Goal: Task Accomplishment & Management: Use online tool/utility

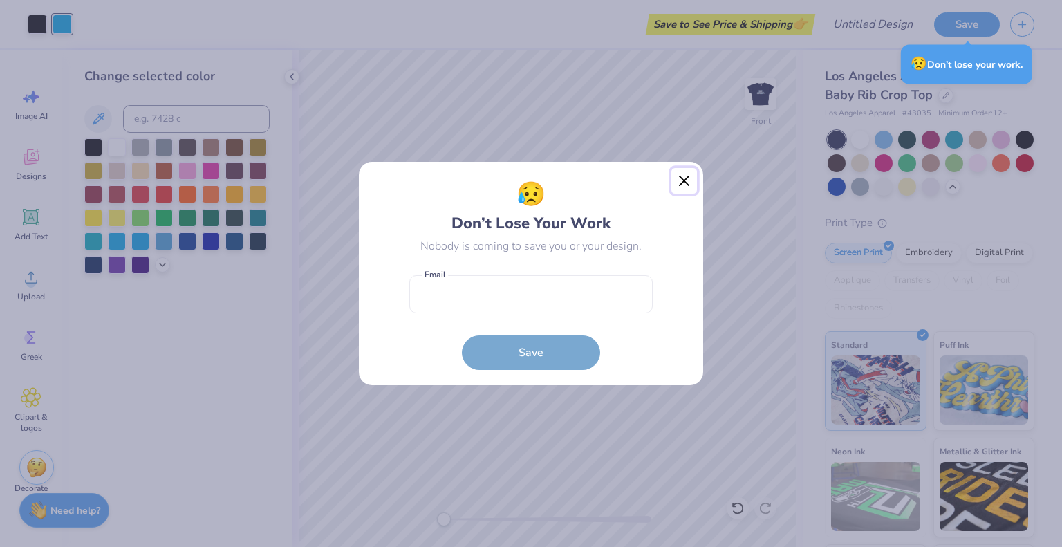
click at [686, 178] on button "Close" at bounding box center [684, 181] width 26 height 26
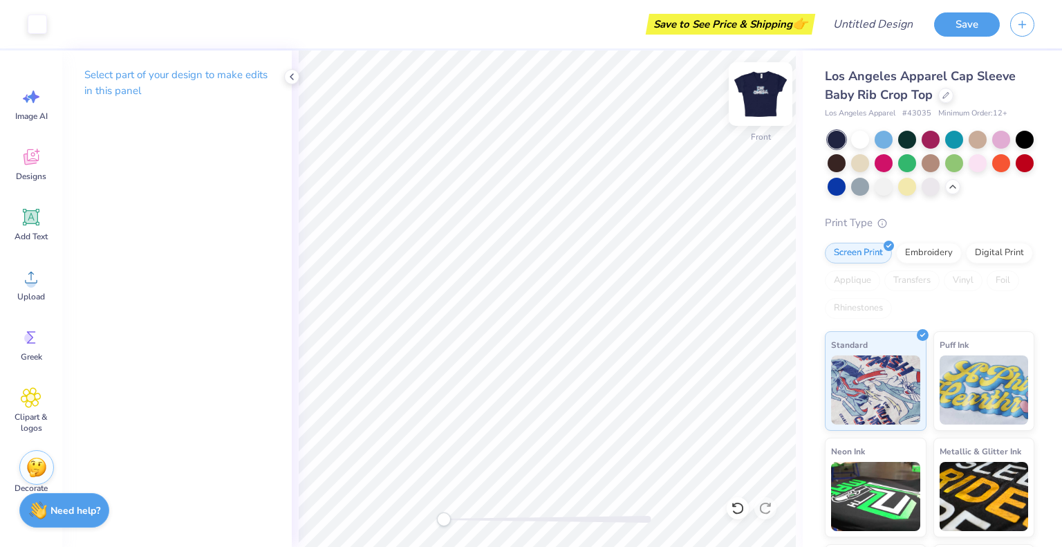
click at [763, 93] on img at bounding box center [760, 93] width 55 height 55
click at [36, 228] on div "Add Text" at bounding box center [31, 224] width 50 height 52
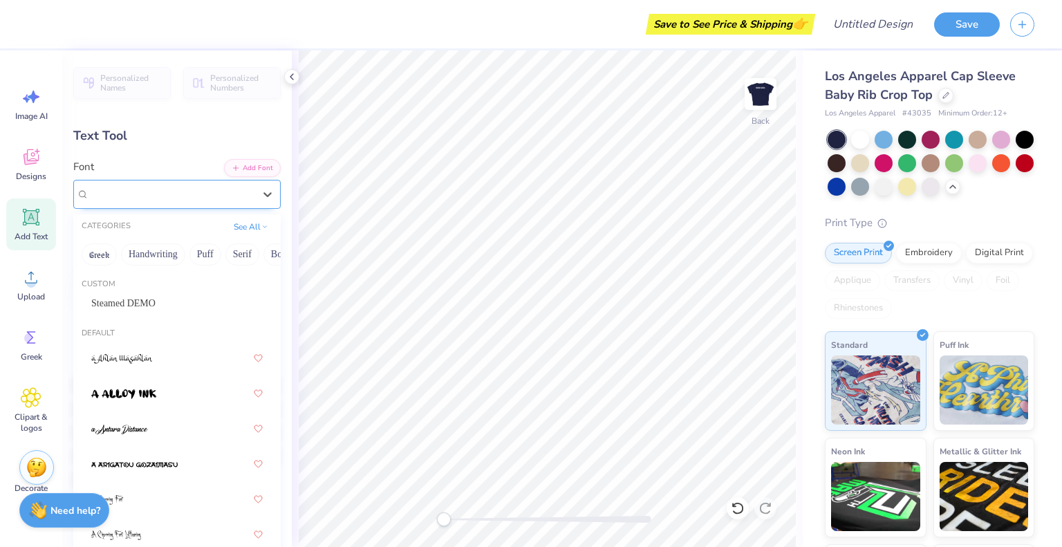
click at [182, 187] on div "Super Dream" at bounding box center [171, 193] width 167 height 21
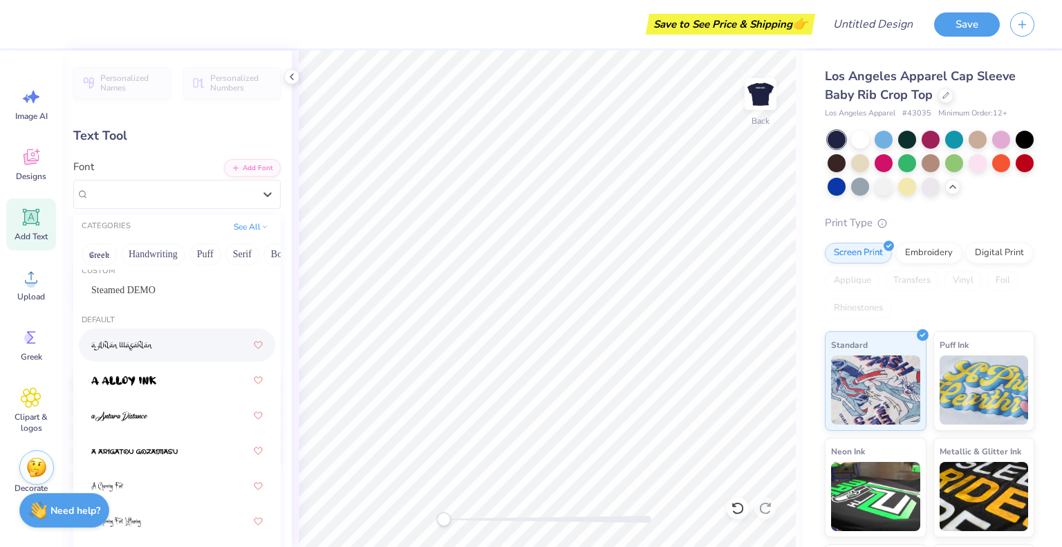
scroll to position [14, 0]
click at [139, 280] on div "Steamed DEMO" at bounding box center [177, 289] width 196 height 23
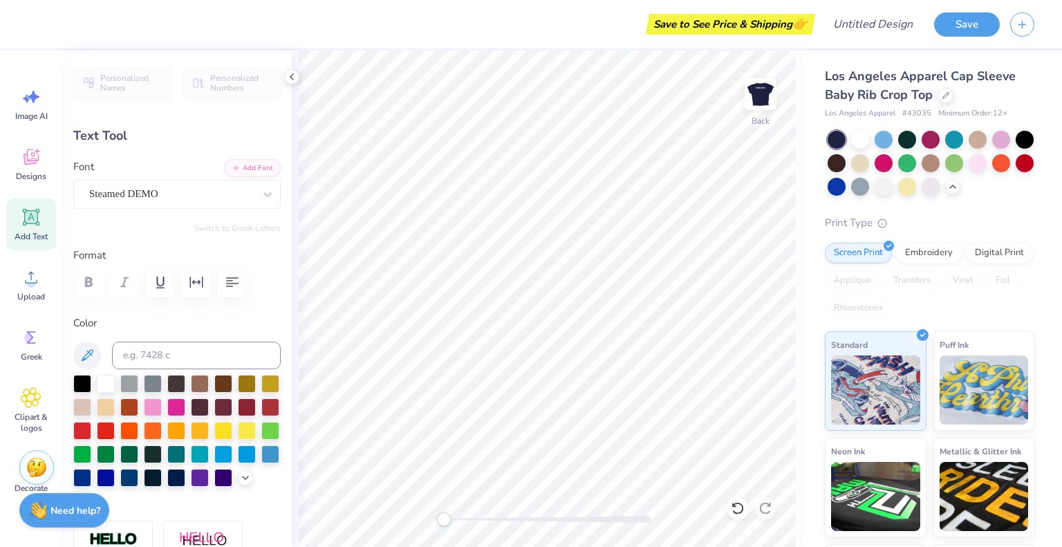
scroll to position [11, 2]
type textarea "T"
type textarea "Sigma Beta"
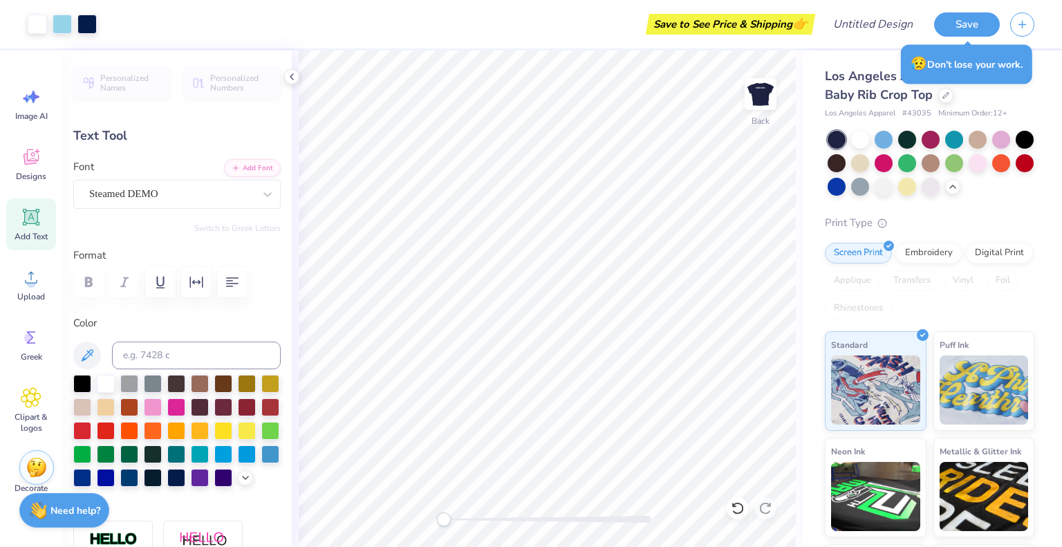
type input "6.97"
type input "1.08"
type input "6.21"
type input "4.05"
type input "0.63"
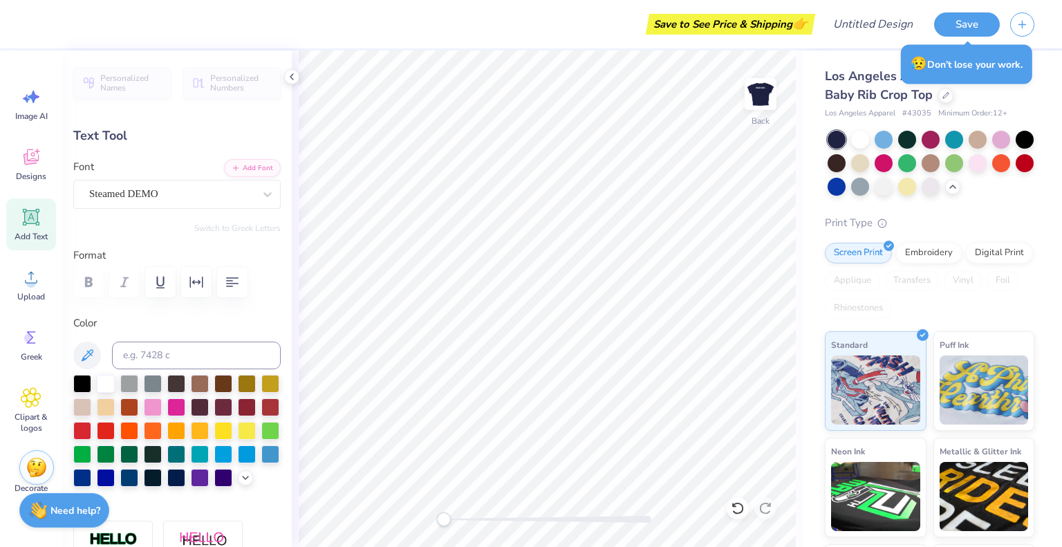
type input "6.66"
type input "1.67"
type input "0.26"
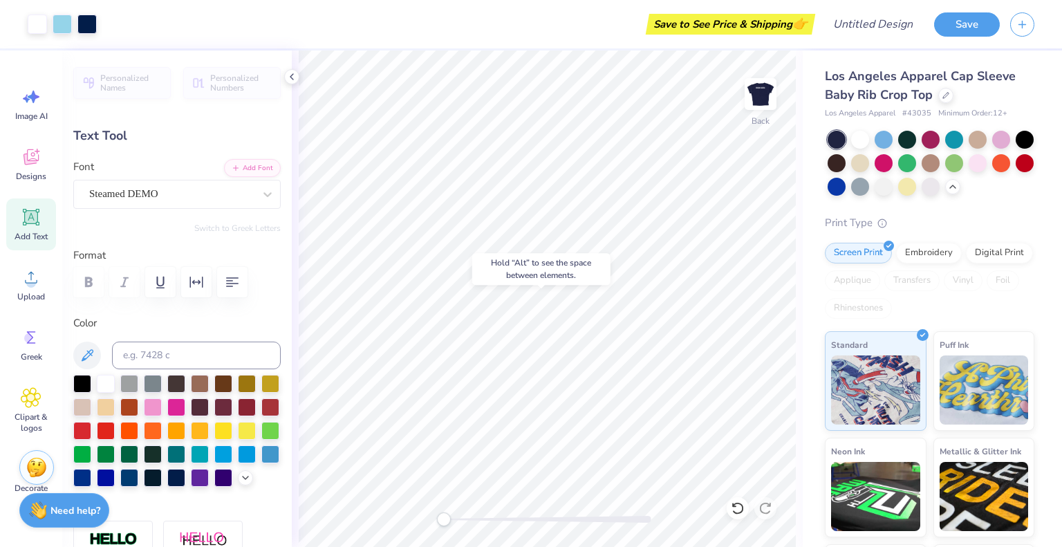
type input "4.56"
type input "0.0"
type input "1.68"
type input "0.43"
type input "4.48"
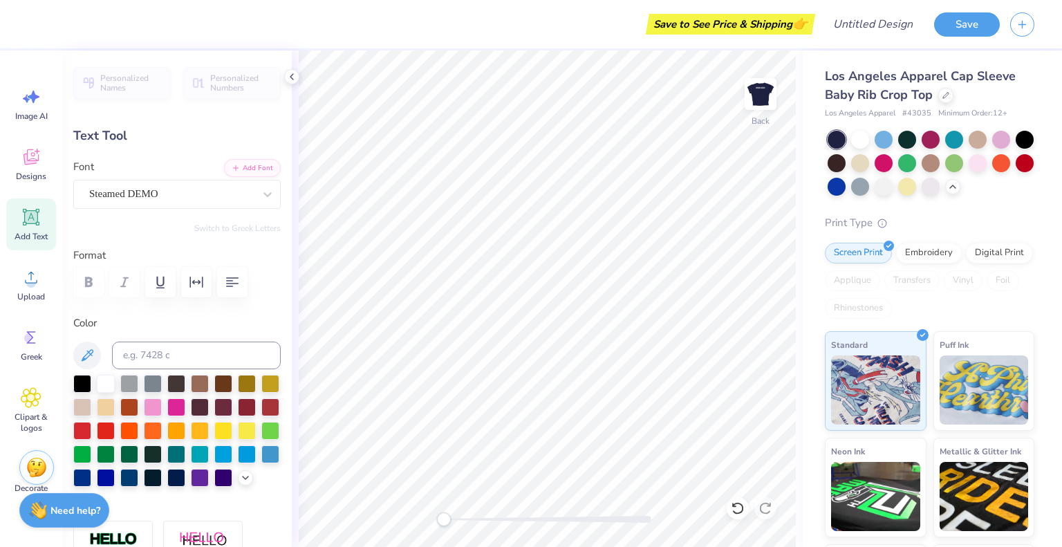
type input "0.0"
click at [762, 101] on img at bounding box center [760, 93] width 55 height 55
type input "7.05"
type input "0.93"
type input "2.53"
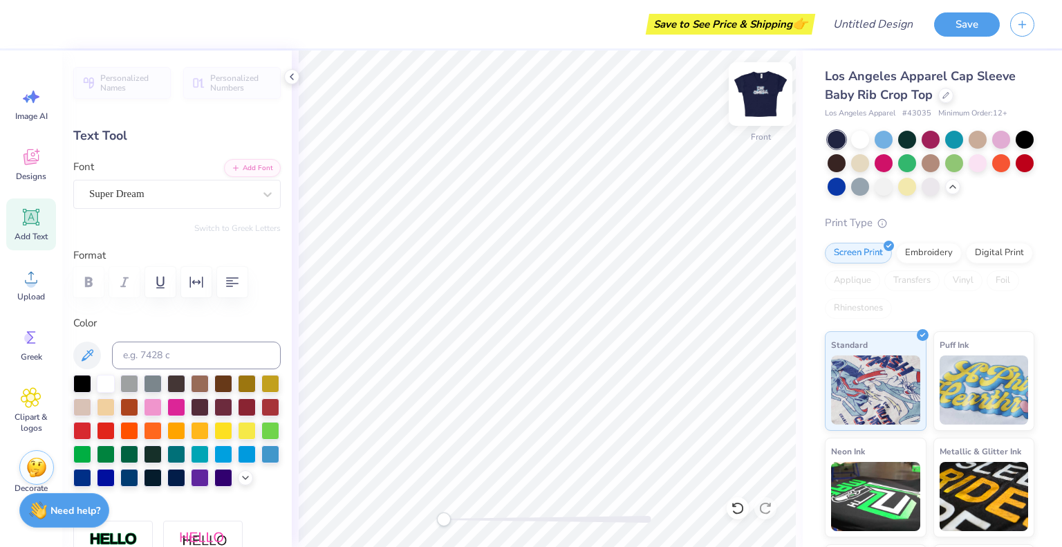
scroll to position [11, 1]
type textarea "S"
click at [766, 81] on img at bounding box center [760, 93] width 55 height 55
click at [755, 101] on img at bounding box center [760, 93] width 55 height 55
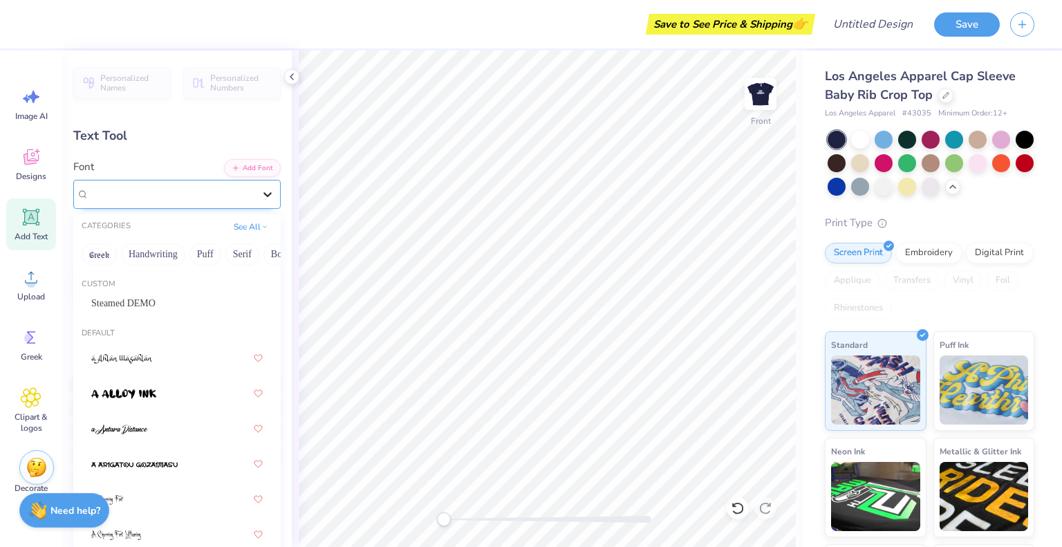
click at [261, 199] on icon at bounding box center [268, 194] width 14 height 14
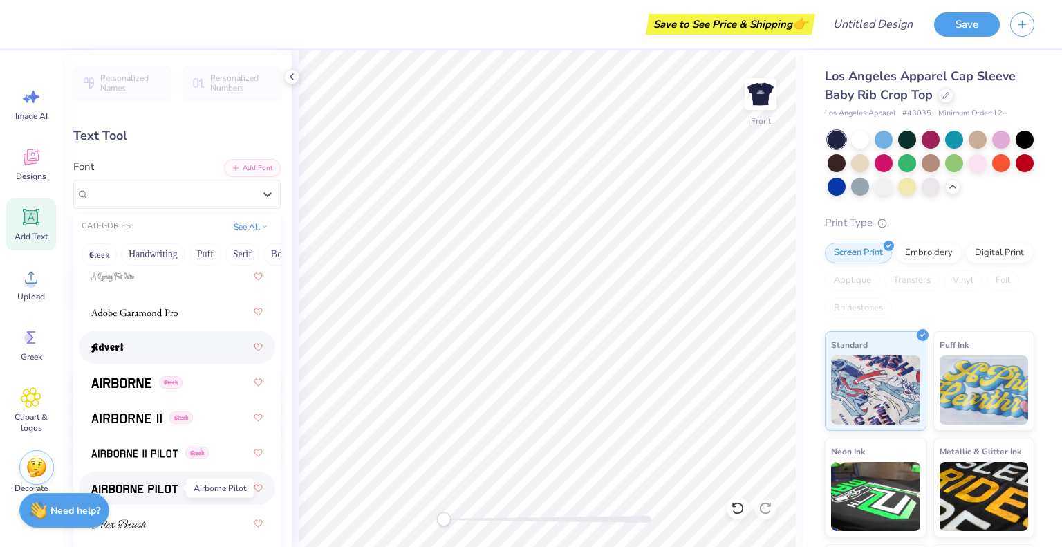
scroll to position [0, 0]
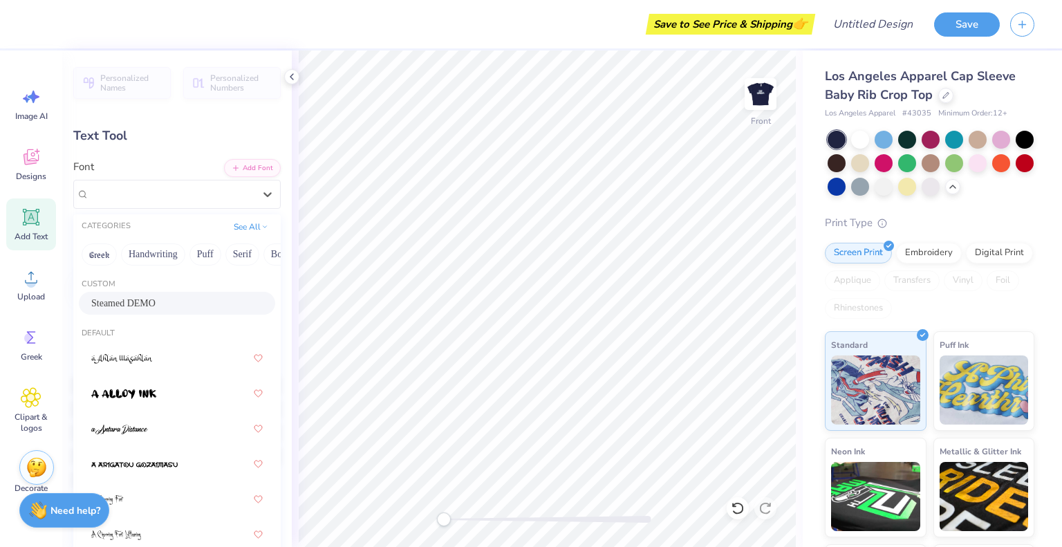
click at [152, 294] on div "Steamed DEMO" at bounding box center [177, 303] width 196 height 23
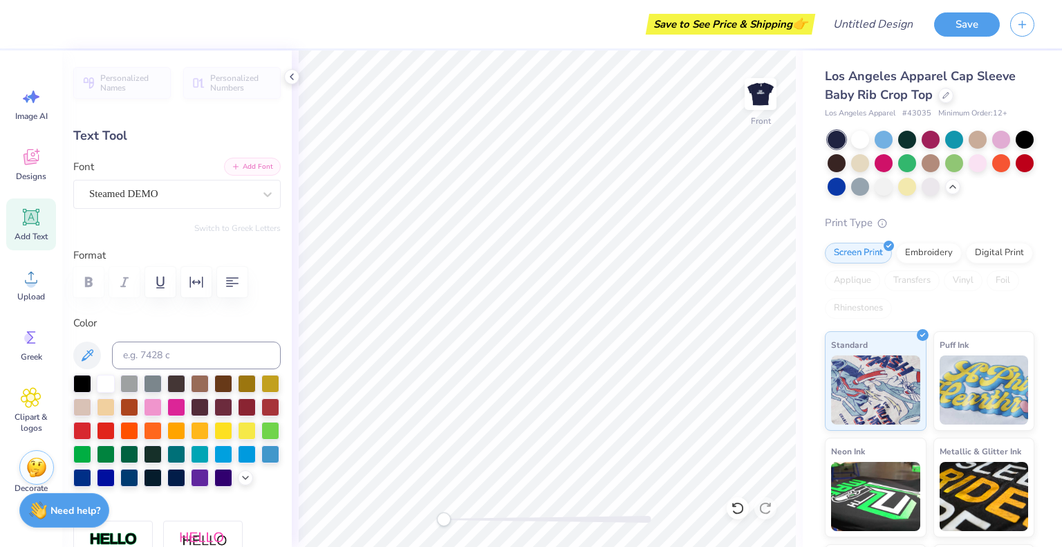
click at [245, 167] on button "Add Font" at bounding box center [252, 167] width 57 height 18
click at [30, 232] on span "Add Text" at bounding box center [31, 236] width 33 height 11
type input "3.99"
type input "1.16"
type input "7.80"
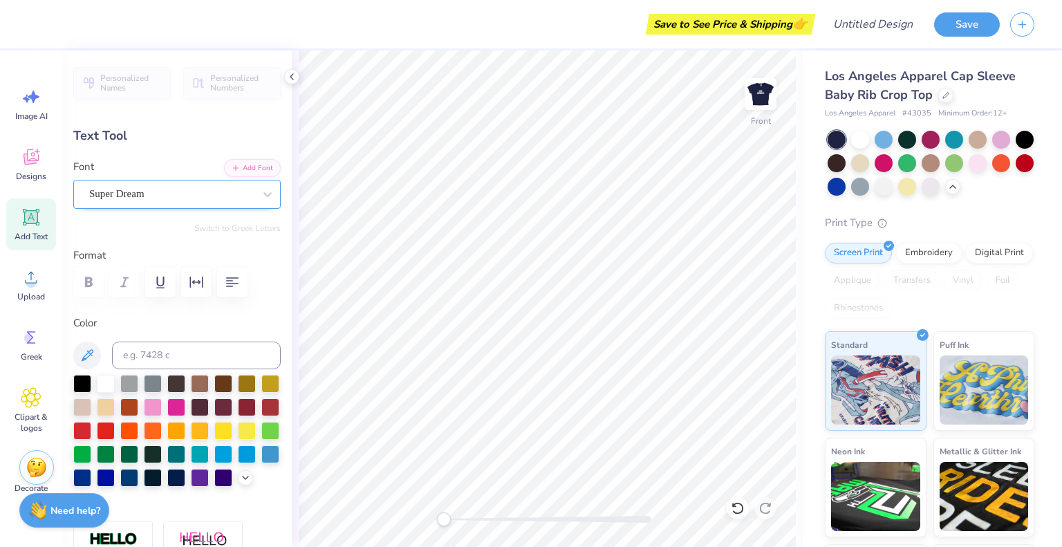
click at [205, 186] on div "Super Dream" at bounding box center [171, 193] width 167 height 21
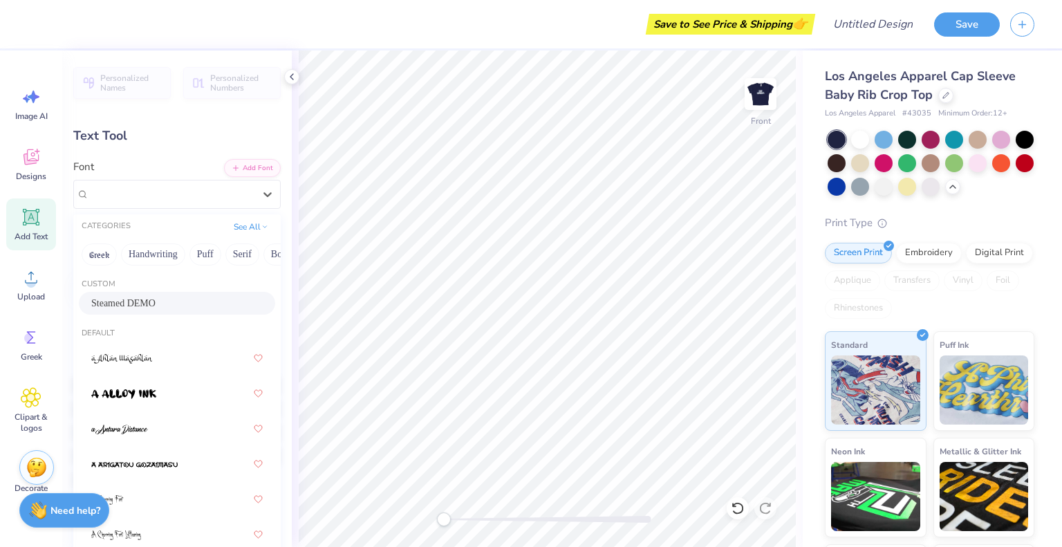
click at [171, 308] on div "Steamed DEMO" at bounding box center [176, 303] width 171 height 15
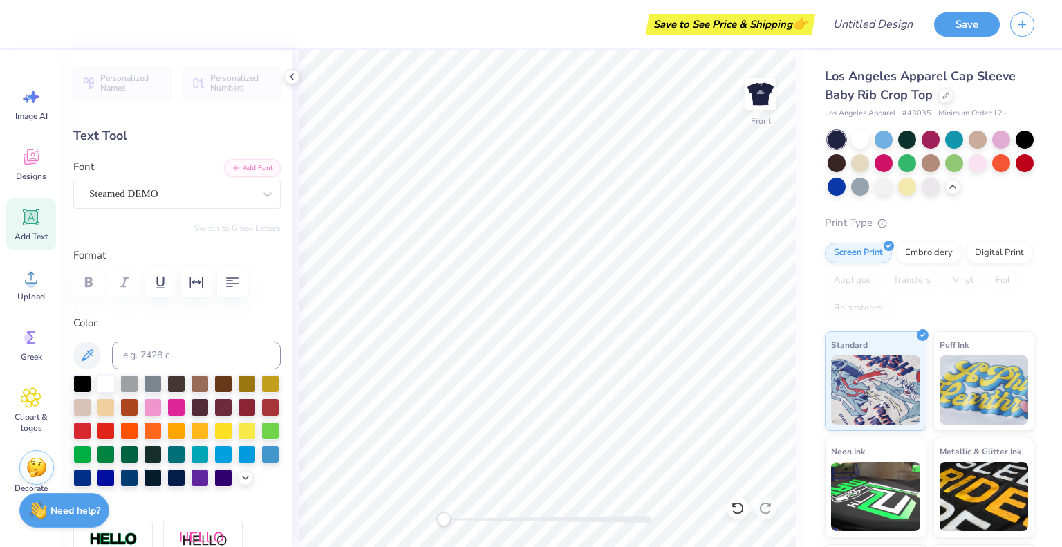
scroll to position [11, 1]
type textarea "SIGMA BETA"
type input "7.05"
type input "1.06"
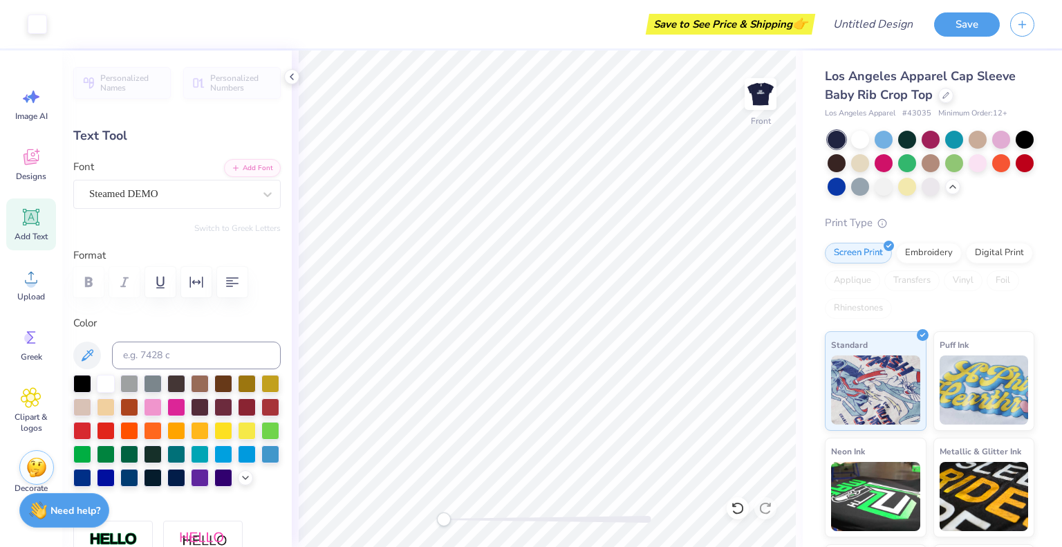
type input "7.85"
click at [756, 79] on img at bounding box center [760, 93] width 55 height 55
click at [964, 21] on button "Save" at bounding box center [967, 22] width 66 height 24
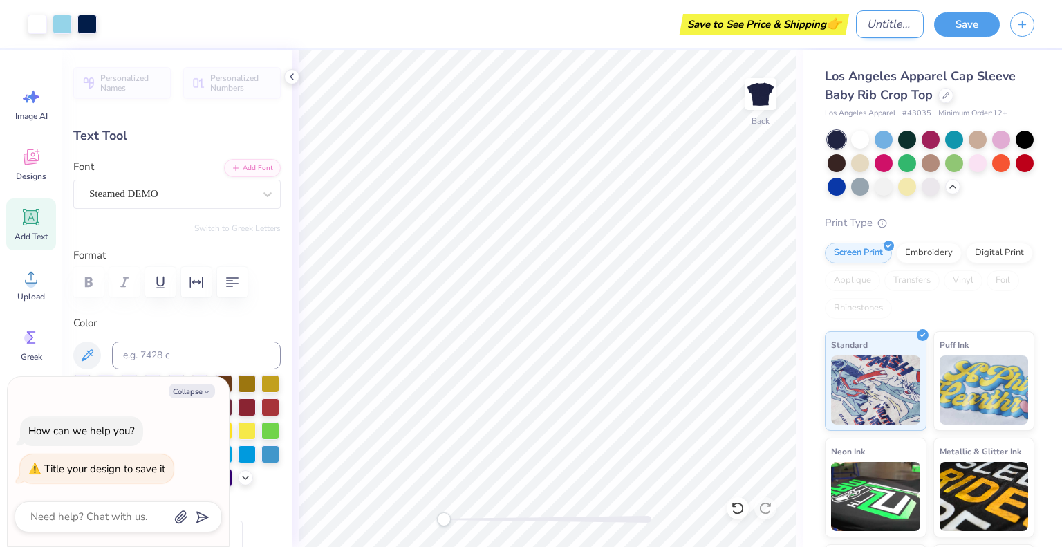
type textarea "x"
click at [899, 19] on input "Design Title" at bounding box center [890, 24] width 68 height 28
type input "C"
type textarea "x"
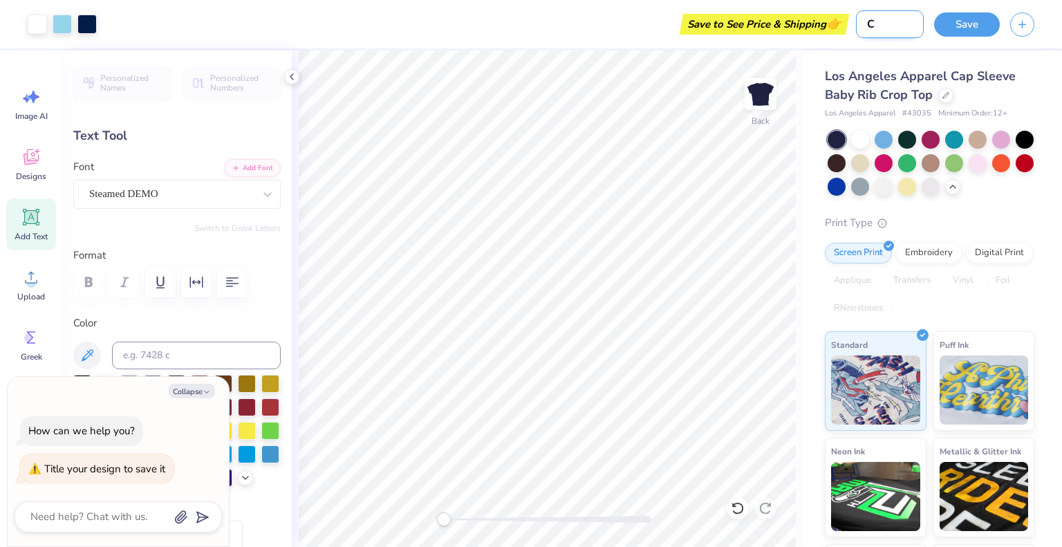
type input "Ch"
type textarea "x"
type input "Chi"
type textarea "x"
type input "Chi"
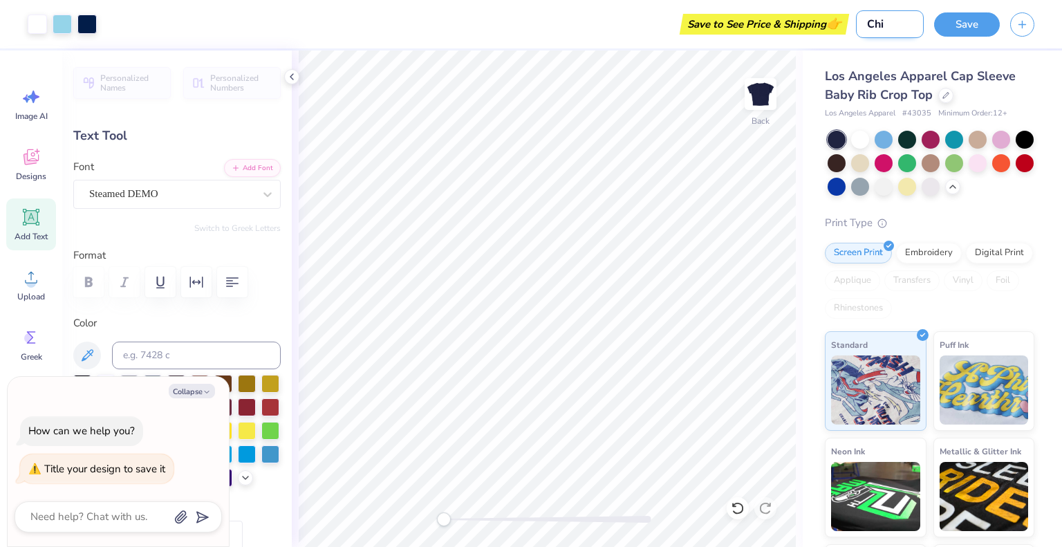
type textarea "x"
type input "Chi o"
type textarea "x"
type input "Chi o"
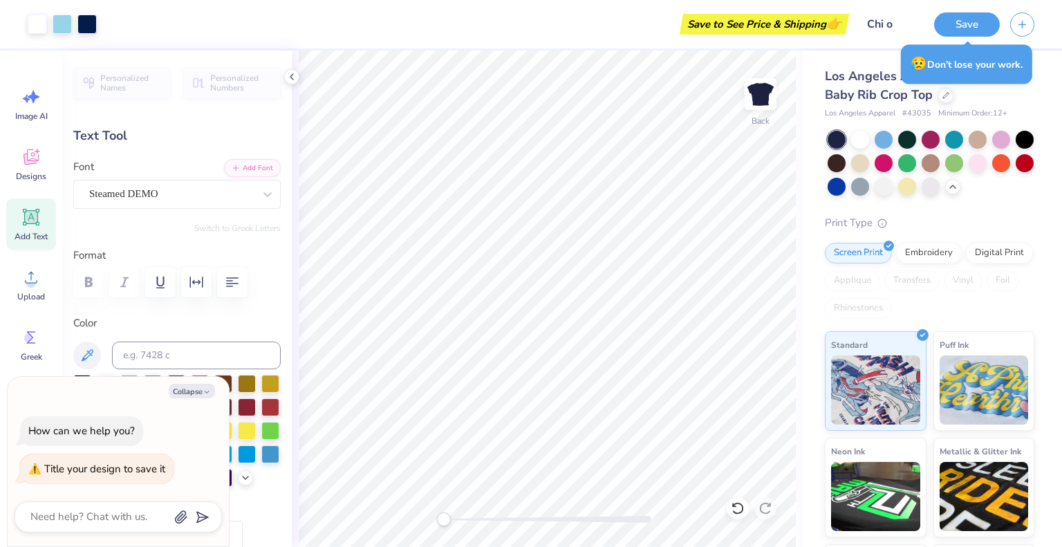
type textarea "x"
